Goal: Task Accomplishment & Management: Complete application form

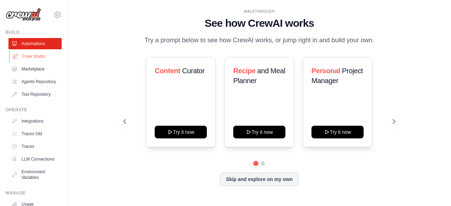
click at [36, 57] on link "Crew Studio" at bounding box center [35, 56] width 53 height 11
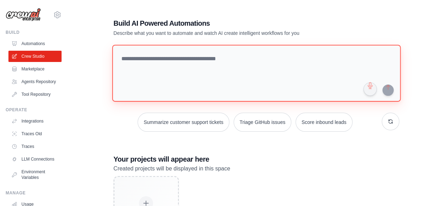
click at [156, 70] on textarea at bounding box center [256, 73] width 289 height 57
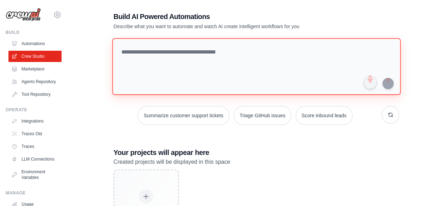
scroll to position [6, 0]
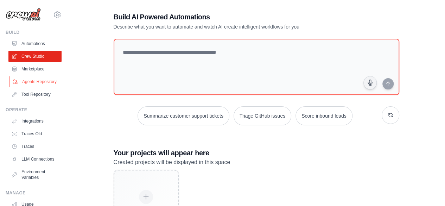
click at [27, 87] on link "Agents Repository" at bounding box center [35, 81] width 53 height 11
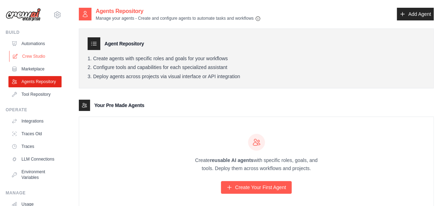
click at [34, 55] on link "Crew Studio" at bounding box center [35, 56] width 53 height 11
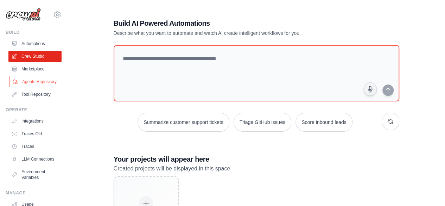
click at [37, 86] on link "Agents Repository" at bounding box center [35, 81] width 53 height 11
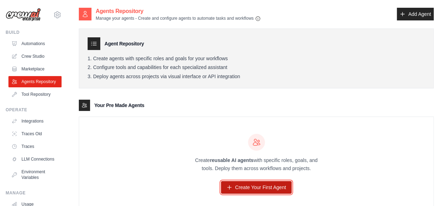
click at [253, 188] on link "Create Your First Agent" at bounding box center [256, 187] width 71 height 13
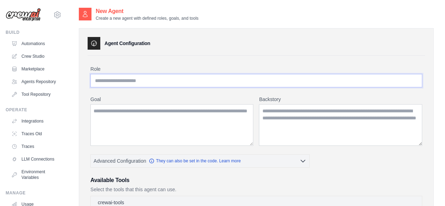
click at [146, 82] on input "Role" at bounding box center [256, 80] width 332 height 13
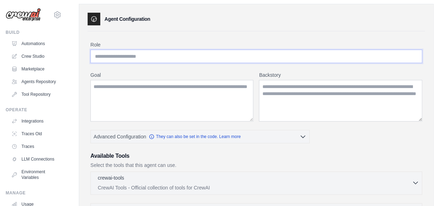
scroll to position [20, 0]
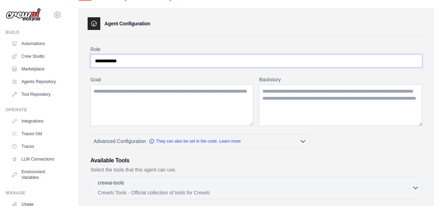
type input "**********"
click at [123, 95] on textarea "Goal" at bounding box center [171, 105] width 163 height 42
click at [127, 90] on textarea "**********" at bounding box center [171, 105] width 163 height 42
click at [137, 90] on textarea "**********" at bounding box center [171, 105] width 163 height 42
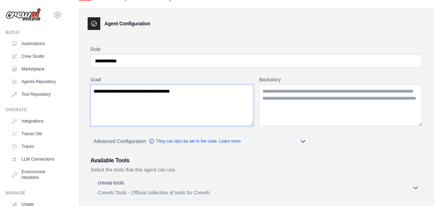
type textarea "**********"
click at [286, 102] on textarea "Backstory" at bounding box center [340, 105] width 163 height 42
click at [320, 90] on textarea "Backstory" at bounding box center [340, 105] width 163 height 42
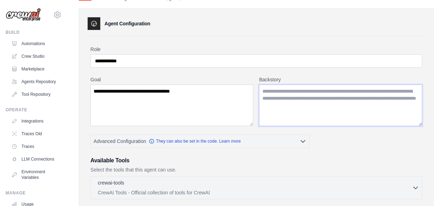
click at [320, 90] on textarea "Backstory" at bounding box center [340, 105] width 163 height 42
click at [312, 90] on textarea "Backstory" at bounding box center [340, 105] width 163 height 42
click at [400, 105] on textarea "Backstory" at bounding box center [340, 105] width 163 height 42
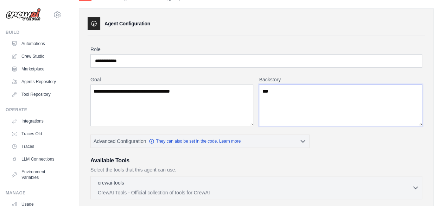
type textarea "****"
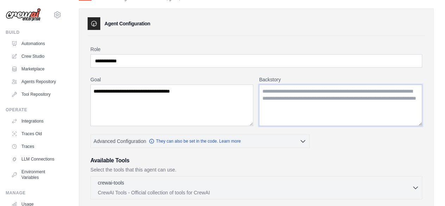
type textarea "*"
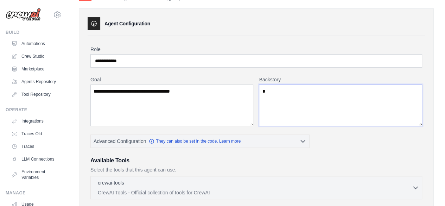
click at [379, 119] on textarea "*" at bounding box center [340, 105] width 163 height 42
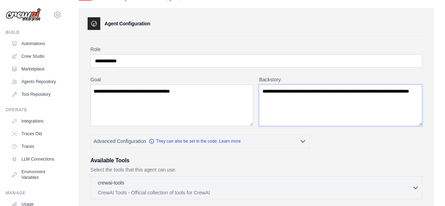
click at [322, 98] on textarea "**********" at bounding box center [340, 105] width 163 height 42
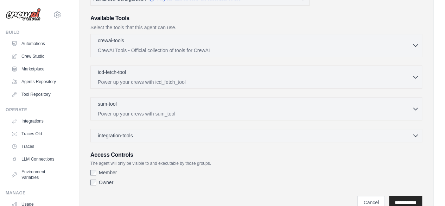
scroll to position [162, 0]
type textarea "**********"
click at [409, 200] on input "**********" at bounding box center [405, 201] width 33 height 13
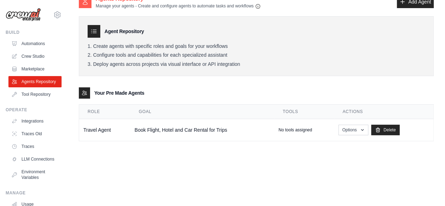
scroll to position [37, 0]
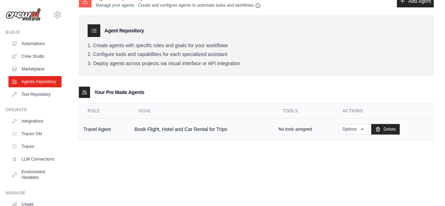
click at [299, 128] on p "No tools assigned" at bounding box center [295, 129] width 33 height 6
click at [365, 126] on icon "button" at bounding box center [363, 129] width 6 height 6
click at [333, 144] on link "Show" at bounding box center [343, 145] width 51 height 13
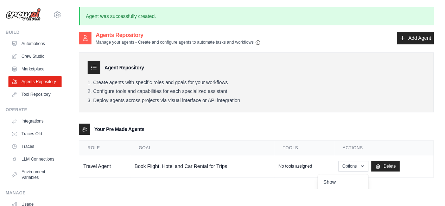
click at [220, 181] on div "Agents Repository Manage your agents - Create and configure agents to automate …" at bounding box center [256, 110] width 355 height 158
click at [296, 166] on p "No tools assigned" at bounding box center [295, 166] width 33 height 6
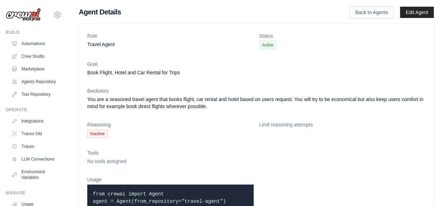
scroll to position [25, 0]
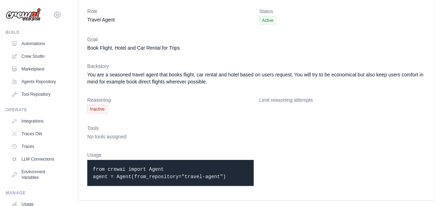
click at [168, 175] on code "from crewai import Agent agent = Agent(from_repository="travel-agent")" at bounding box center [159, 172] width 133 height 13
click at [136, 173] on code "from crewai import Agent agent = Agent(from_repository="travel-agent")" at bounding box center [159, 172] width 133 height 13
click at [198, 178] on code "from crewai import Agent agent = Agent(from_repository="travel-agent")" at bounding box center [159, 172] width 133 height 13
click at [227, 174] on p "from crewai import Agent agent = Agent(from_repository="travel-agent")" at bounding box center [170, 172] width 155 height 15
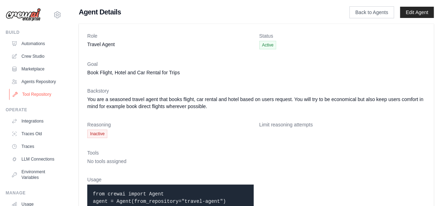
click at [31, 100] on link "Tool Repository" at bounding box center [35, 94] width 53 height 11
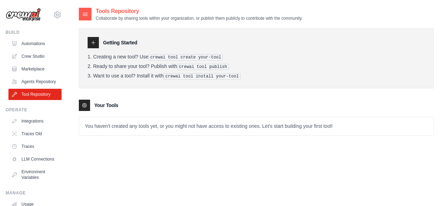
click at [94, 45] on icon at bounding box center [93, 43] width 6 height 6
click at [200, 55] on pre "crewai tool create your-tool" at bounding box center [186, 57] width 75 height 6
click at [197, 74] on pre "crewai tool install your-tool" at bounding box center [202, 76] width 77 height 6
click at [32, 127] on link "Integrations" at bounding box center [35, 120] width 53 height 11
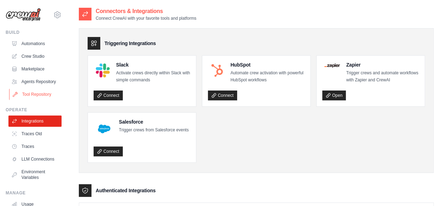
click at [34, 100] on link "Tool Repository" at bounding box center [35, 94] width 53 height 11
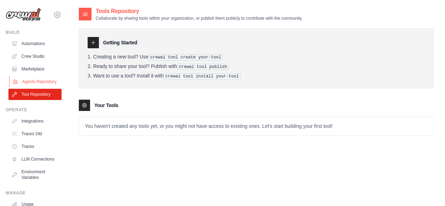
click at [30, 82] on link "Agents Repository" at bounding box center [35, 81] width 53 height 11
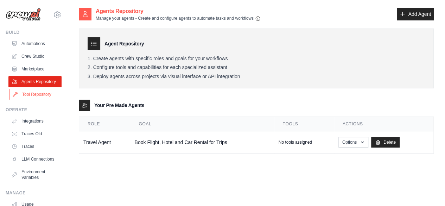
click at [32, 100] on link "Tool Repository" at bounding box center [35, 94] width 53 height 11
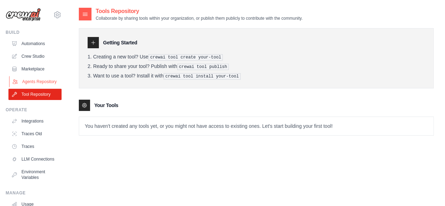
click at [35, 86] on link "Agents Repository" at bounding box center [35, 81] width 53 height 11
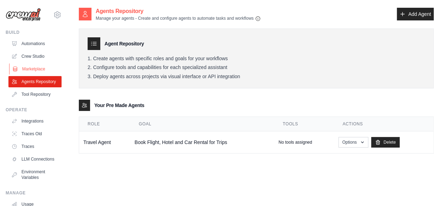
click at [39, 68] on link "Marketplace" at bounding box center [35, 68] width 53 height 11
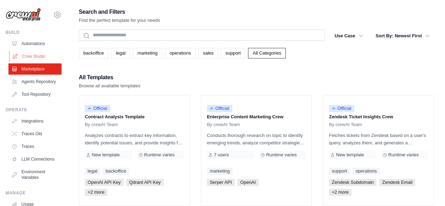
click at [42, 54] on link "Crew Studio" at bounding box center [35, 56] width 53 height 11
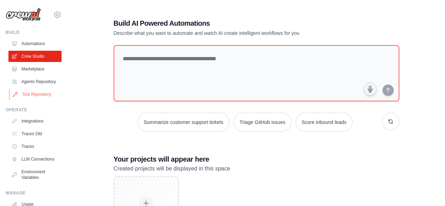
click at [30, 100] on link "Tool Repository" at bounding box center [35, 94] width 53 height 11
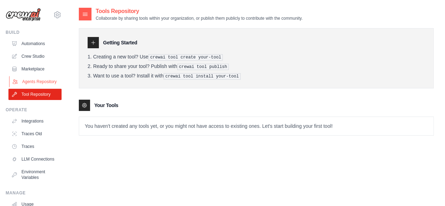
click at [27, 84] on link "Agents Repository" at bounding box center [35, 81] width 53 height 11
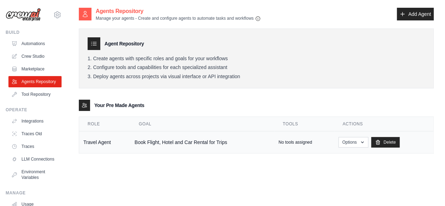
click at [298, 139] on p "No tools assigned" at bounding box center [295, 142] width 33 height 6
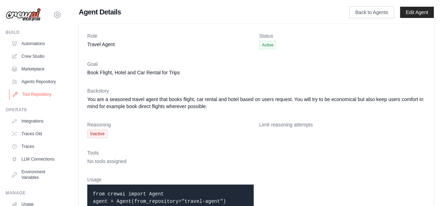
click at [28, 100] on link "Tool Repository" at bounding box center [35, 94] width 53 height 11
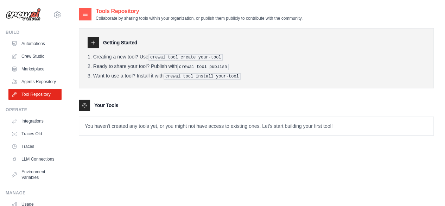
click at [162, 55] on pre "crewai tool create your-tool" at bounding box center [186, 57] width 75 height 6
click at [212, 81] on div "Getting Started Creating a new tool? Use crewai tool create your-tool Ready to …" at bounding box center [256, 58] width 355 height 60
click at [35, 98] on link "Tool Repository" at bounding box center [35, 94] width 53 height 11
click at [39, 53] on link "Crew Studio" at bounding box center [35, 56] width 53 height 11
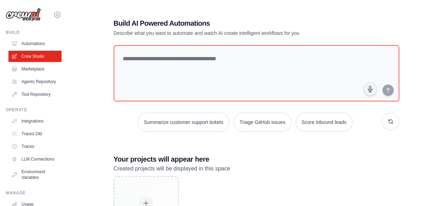
click at [43, 39] on link "Automations" at bounding box center [35, 43] width 53 height 11
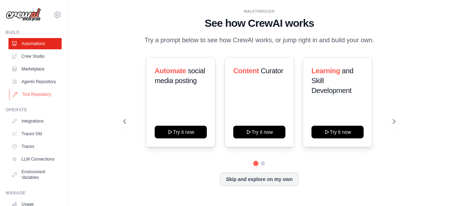
click at [34, 100] on link "Tool Repository" at bounding box center [35, 94] width 53 height 11
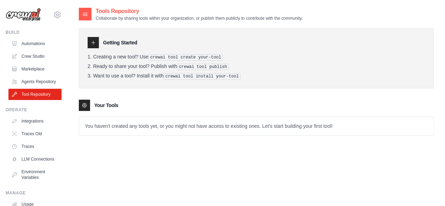
click at [176, 55] on pre "crewai tool create your-tool" at bounding box center [186, 57] width 75 height 6
drag, startPoint x: 176, startPoint y: 55, endPoint x: 359, endPoint y: 49, distance: 183.1
click at [359, 49] on div "Getting Started Creating a new tool? Use crewai tool create your-tool Ready to …" at bounding box center [256, 58] width 355 height 60
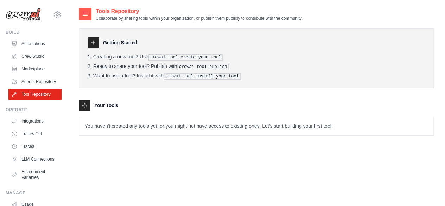
click at [87, 13] on icon at bounding box center [85, 14] width 5 height 3
click at [100, 123] on p "You haven't created any tools yet, or you might not have access to existing one…" at bounding box center [256, 126] width 354 height 18
click at [94, 38] on div at bounding box center [93, 42] width 11 height 11
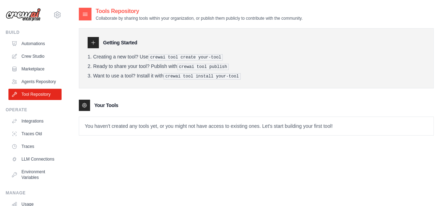
click at [94, 42] on icon at bounding box center [93, 43] width 6 height 6
click at [159, 57] on pre "crewai tool create your-tool" at bounding box center [186, 57] width 75 height 6
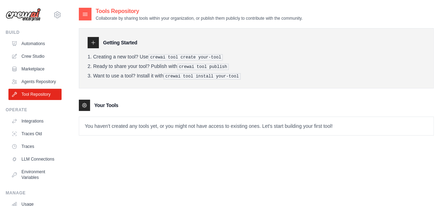
click at [189, 75] on pre "crewai tool install your-tool" at bounding box center [202, 76] width 77 height 6
click at [53, 15] on icon at bounding box center [57, 15] width 8 height 8
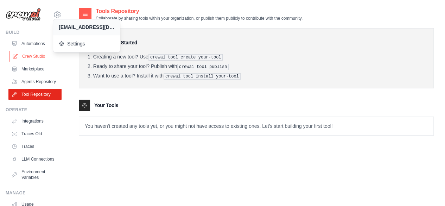
click at [37, 59] on link "Crew Studio" at bounding box center [35, 56] width 53 height 11
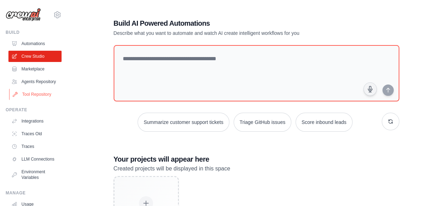
click at [33, 100] on link "Tool Repository" at bounding box center [35, 94] width 53 height 11
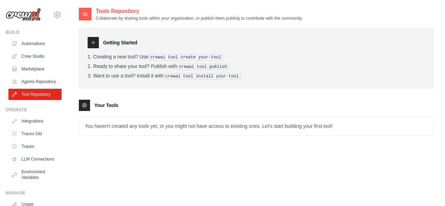
click at [94, 41] on icon at bounding box center [93, 43] width 6 height 6
click at [84, 13] on icon at bounding box center [85, 14] width 5 height 3
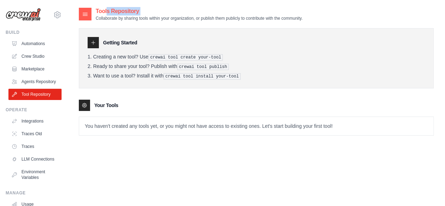
click at [84, 13] on icon at bounding box center [85, 14] width 5 height 3
click at [37, 87] on link "Agents Repository" at bounding box center [35, 81] width 53 height 11
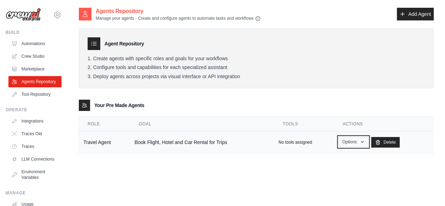
click at [362, 143] on button "Options" at bounding box center [354, 142] width 30 height 11
click at [291, 166] on div "Agents Repository Manage your agents - Create and configure agents to automate …" at bounding box center [256, 110] width 355 height 206
click at [100, 140] on td "Travel Agent" at bounding box center [104, 142] width 51 height 22
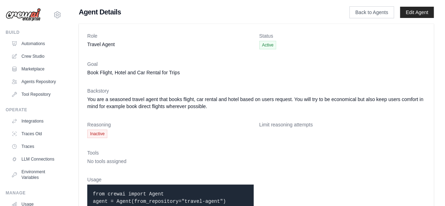
scroll to position [25, 0]
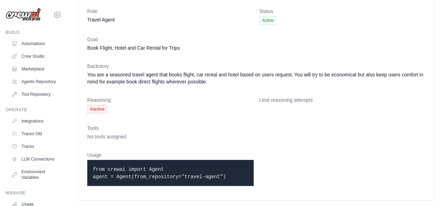
click at [217, 174] on p "from crewai import Agent agent = Agent(from_repository="travel-agent")" at bounding box center [170, 172] width 155 height 15
click at [115, 133] on dd "No tools assigned" at bounding box center [256, 136] width 338 height 7
click at [174, 80] on dd "You are a seasoned travel agent that books flight, car rental and hotel based o…" at bounding box center [256, 78] width 338 height 14
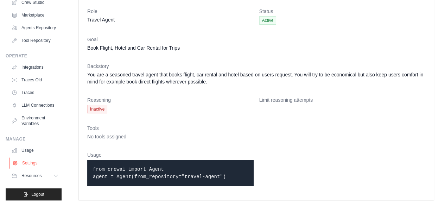
click at [40, 164] on link "Settings" at bounding box center [35, 162] width 53 height 11
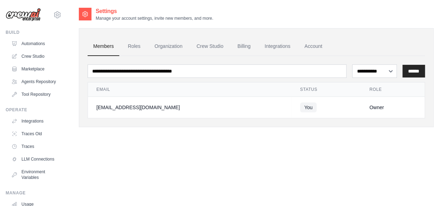
click at [40, 164] on ul "Integrations Traces Old Traces LLM Connections Environment Variables" at bounding box center [34, 149] width 53 height 68
click at [37, 40] on link "Automations" at bounding box center [35, 43] width 53 height 11
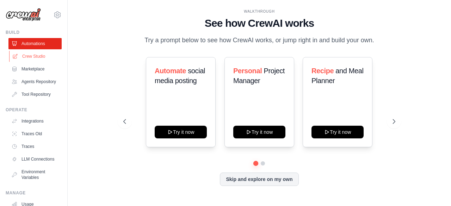
click at [39, 54] on link "Crew Studio" at bounding box center [35, 56] width 53 height 11
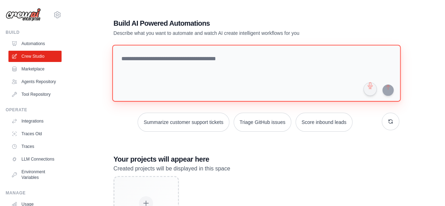
click at [217, 54] on textarea at bounding box center [256, 73] width 289 height 57
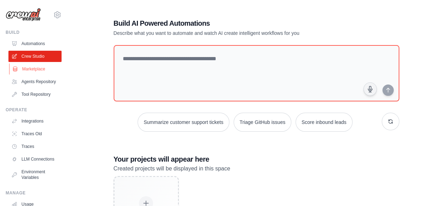
click at [37, 71] on link "Marketplace" at bounding box center [35, 68] width 53 height 11
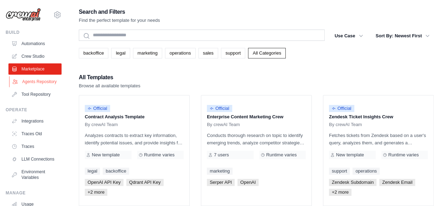
click at [34, 83] on link "Agents Repository" at bounding box center [35, 81] width 53 height 11
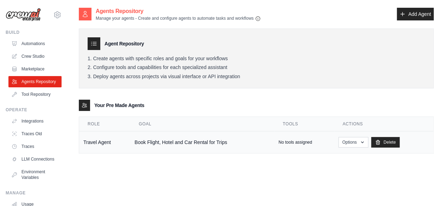
click at [120, 142] on td "Travel Agent" at bounding box center [104, 142] width 51 height 22
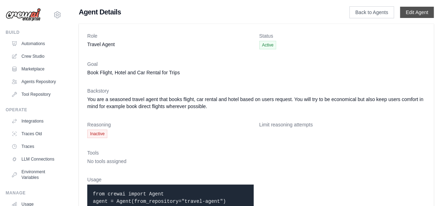
click at [421, 11] on link "Edit Agent" at bounding box center [417, 12] width 34 height 11
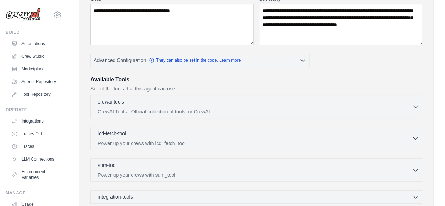
scroll to position [110, 0]
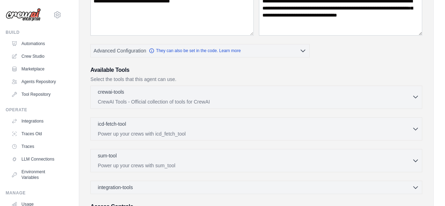
click at [415, 98] on icon "button" at bounding box center [415, 96] width 7 height 7
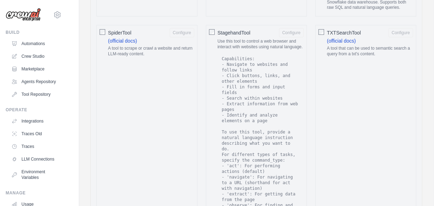
scroll to position [1128, 0]
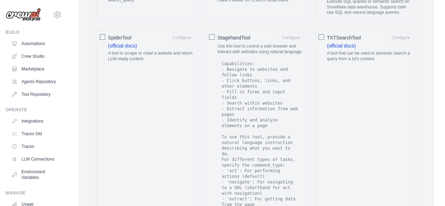
click at [287, 183] on code "Capabilities: - Navigate to websites and follow links - Click buttons, links, a…" at bounding box center [260, 139] width 81 height 159
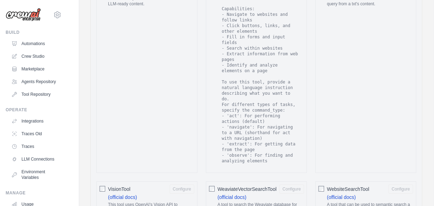
scroll to position [1187, 0]
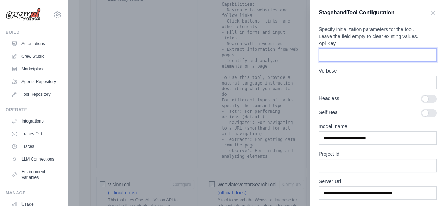
click at [346, 62] on input "Api Key" at bounding box center [378, 54] width 118 height 13
click at [432, 11] on icon "button" at bounding box center [434, 12] width 4 height 4
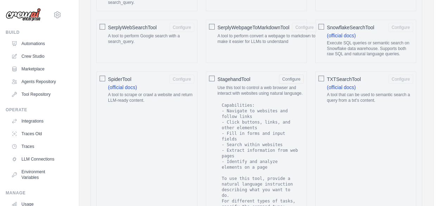
scroll to position [1090, 0]
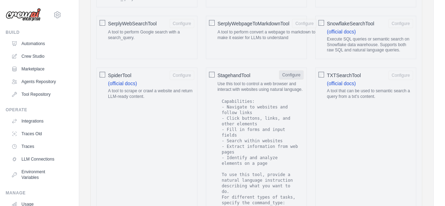
click at [290, 80] on button "Configure" at bounding box center [291, 74] width 25 height 9
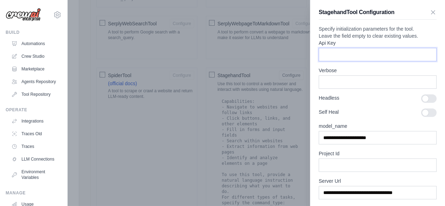
click at [349, 61] on input "Api Key" at bounding box center [378, 54] width 118 height 13
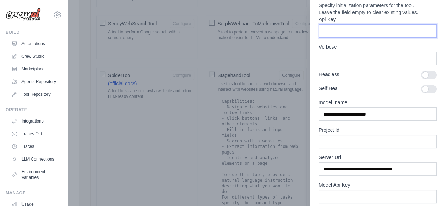
scroll to position [24, 0]
click at [415, 37] on input "Api Key" at bounding box center [378, 30] width 118 height 13
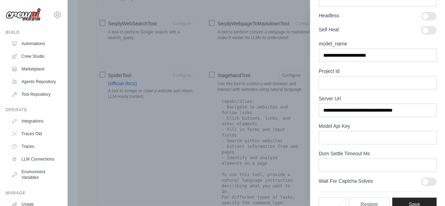
scroll to position [88, 0]
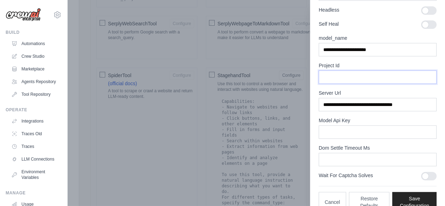
click at [344, 84] on input "Project Id" at bounding box center [378, 76] width 118 height 13
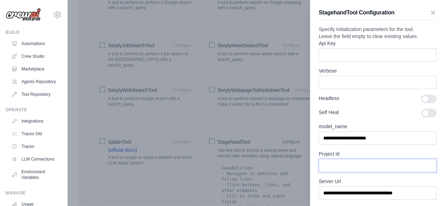
scroll to position [1020, 0]
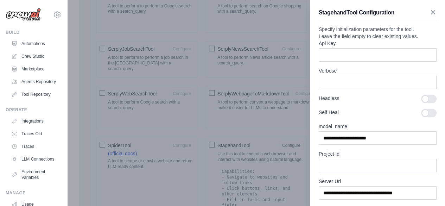
click at [430, 12] on icon "button" at bounding box center [433, 12] width 7 height 7
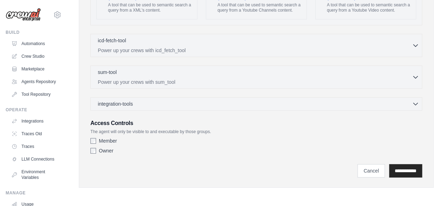
scroll to position [1453, 0]
click at [413, 171] on input "**********" at bounding box center [405, 170] width 33 height 13
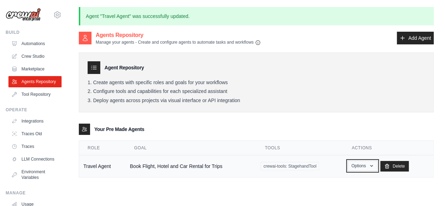
click at [363, 164] on button "Options" at bounding box center [363, 166] width 30 height 11
click at [348, 182] on link "Show" at bounding box center [352, 182] width 51 height 13
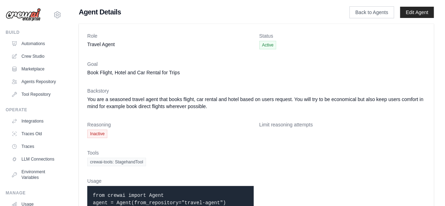
click at [277, 127] on dt "Limit reasoning attempts" at bounding box center [342, 124] width 166 height 7
click at [420, 11] on link "Edit Agent" at bounding box center [417, 12] width 34 height 11
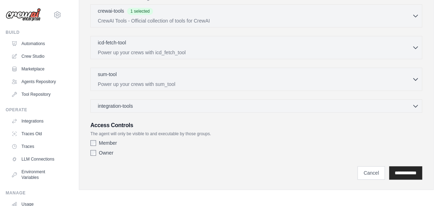
scroll to position [191, 0]
click at [419, 107] on icon "button" at bounding box center [415, 105] width 7 height 7
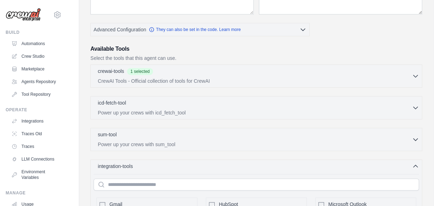
scroll to position [0, 0]
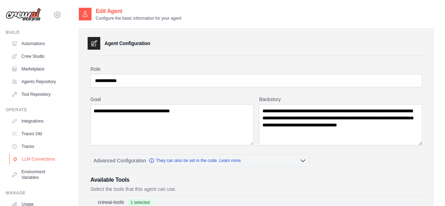
click at [38, 165] on link "LLM Connections" at bounding box center [35, 158] width 53 height 11
